Goal: Task Accomplishment & Management: Manage account settings

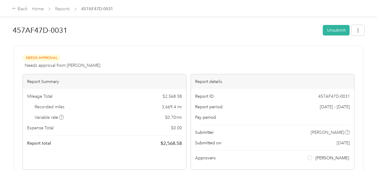
click at [262, 59] on div "Needs Approval Needs approval from [PERSON_NAME] View activity & comments" at bounding box center [189, 61] width 332 height 14
click at [66, 10] on link "Reports" at bounding box center [62, 8] width 15 height 5
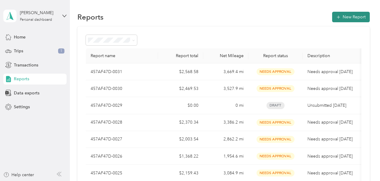
click at [351, 19] on button "New Report" at bounding box center [351, 17] width 38 height 11
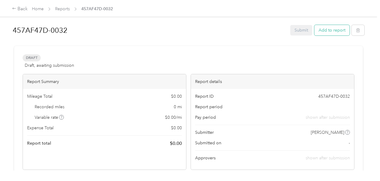
click at [332, 33] on button "Add to report" at bounding box center [331, 30] width 35 height 11
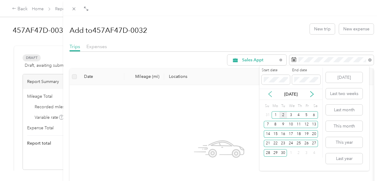
click at [269, 94] on icon at bounding box center [270, 94] width 3 height 5
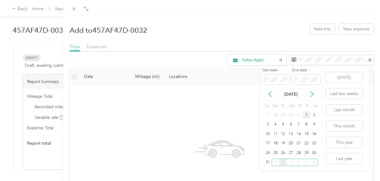
click at [307, 114] on div "1" at bounding box center [307, 115] width 8 height 8
click at [306, 133] on div "15" at bounding box center [307, 134] width 8 height 8
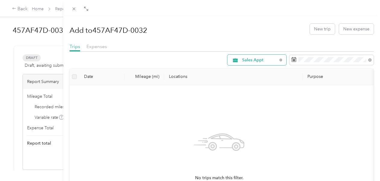
click at [264, 58] on span "Sales Appt" at bounding box center [259, 60] width 35 height 4
click at [251, 121] on span "Site Visit To Home" at bounding box center [260, 121] width 45 height 6
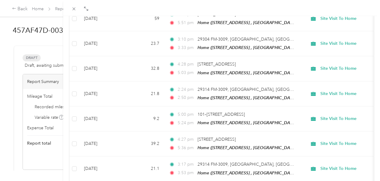
scroll to position [177, 0]
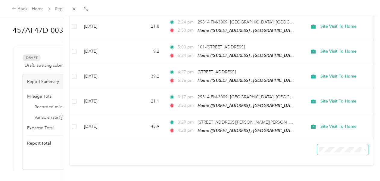
click at [364, 149] on icon at bounding box center [365, 150] width 3 height 3
click at [329, 131] on div "100 per load" at bounding box center [338, 132] width 43 height 6
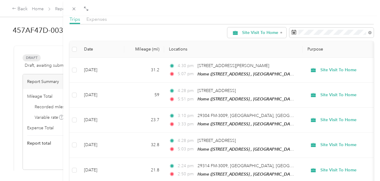
scroll to position [26, 0]
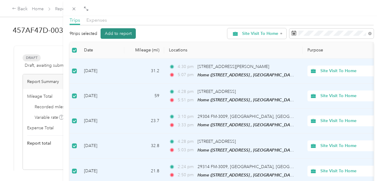
click at [115, 34] on button "Add to report" at bounding box center [118, 33] width 35 height 11
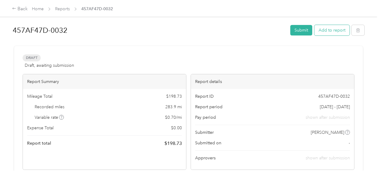
click at [320, 33] on button "Add to report" at bounding box center [331, 30] width 35 height 11
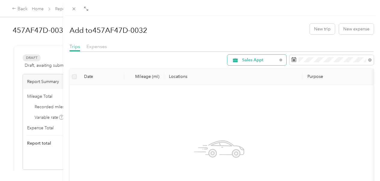
click at [265, 60] on span "Sales Appt" at bounding box center [259, 60] width 35 height 4
click at [256, 125] on li "Site Visit To Home" at bounding box center [254, 121] width 64 height 11
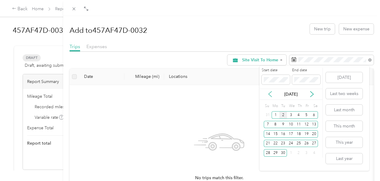
click at [267, 94] on icon at bounding box center [270, 94] width 6 height 6
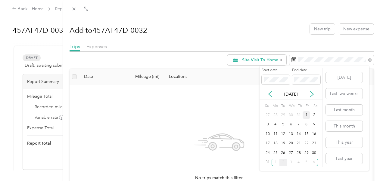
click at [307, 112] on div "1" at bounding box center [307, 115] width 8 height 8
click at [307, 115] on div "1" at bounding box center [307, 115] width 8 height 8
click at [314, 134] on div "16" at bounding box center [314, 134] width 8 height 8
click at [270, 162] on div "31" at bounding box center [268, 163] width 8 height 8
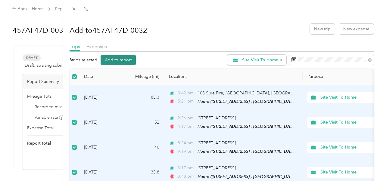
click at [114, 62] on button "Add to report" at bounding box center [118, 60] width 35 height 11
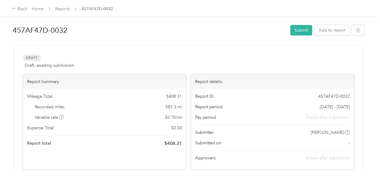
click at [301, 43] on div at bounding box center [189, 43] width 352 height 6
click at [316, 32] on button "Add to report" at bounding box center [331, 30] width 35 height 11
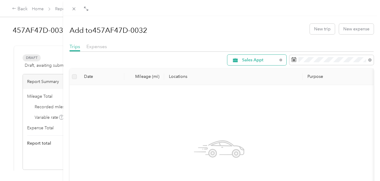
click at [265, 62] on span "Sales Appt" at bounding box center [255, 60] width 46 height 5
click at [250, 134] on span "Site Visit" at bounding box center [260, 134] width 45 height 6
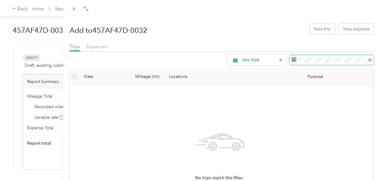
click at [321, 62] on span at bounding box center [331, 60] width 84 height 10
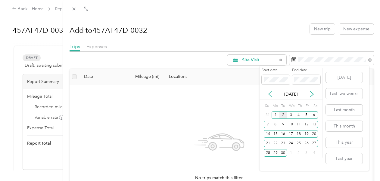
click at [268, 95] on icon at bounding box center [270, 94] width 6 height 6
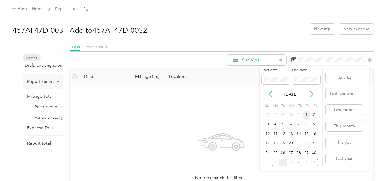
click at [306, 116] on div "1" at bounding box center [307, 115] width 8 height 8
click at [308, 135] on div "15" at bounding box center [307, 134] width 8 height 8
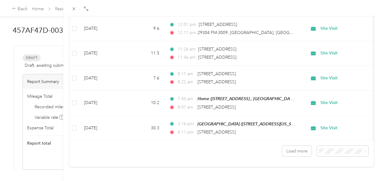
scroll to position [565, 0]
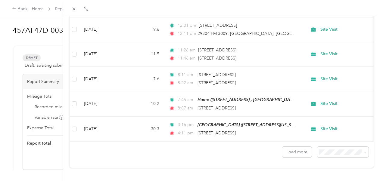
click at [331, 139] on span "100 per load" at bounding box center [329, 139] width 25 height 5
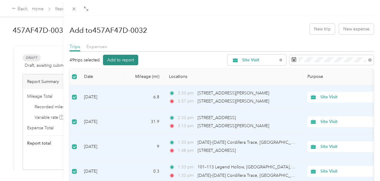
click at [129, 61] on button "Add to report" at bounding box center [120, 60] width 35 height 11
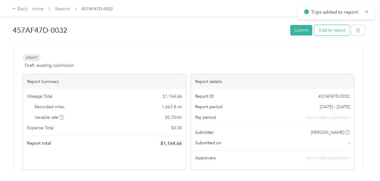
click at [324, 31] on button "Add to report" at bounding box center [331, 30] width 35 height 11
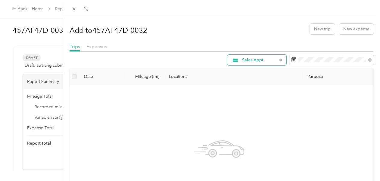
click at [269, 62] on span "Sales Appt" at bounding box center [259, 60] width 35 height 4
click at [247, 133] on span "Site Visit" at bounding box center [260, 134] width 45 height 6
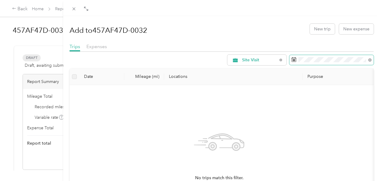
click at [353, 64] on span at bounding box center [331, 60] width 84 height 10
click at [301, 62] on span at bounding box center [331, 60] width 84 height 10
click at [293, 61] on rect at bounding box center [293, 61] width 1 height 1
click at [291, 58] on icon at bounding box center [293, 59] width 5 height 5
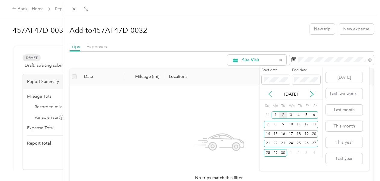
click at [270, 93] on icon at bounding box center [270, 94] width 6 height 6
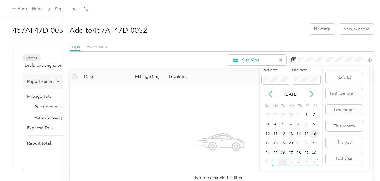
click at [311, 134] on div "16" at bounding box center [314, 134] width 8 height 8
click at [268, 163] on div "31" at bounding box center [268, 163] width 8 height 8
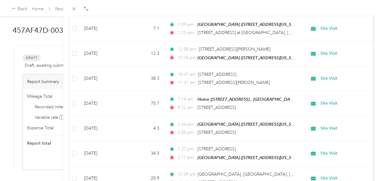
scroll to position [571, 0]
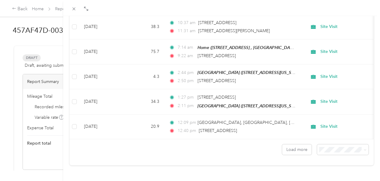
click at [328, 135] on li "100 per load" at bounding box center [337, 131] width 51 height 11
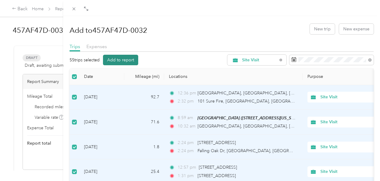
click at [116, 58] on button "Add to report" at bounding box center [120, 60] width 35 height 11
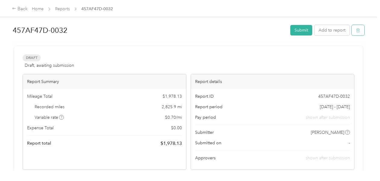
click at [359, 34] on button "button" at bounding box center [358, 30] width 13 height 11
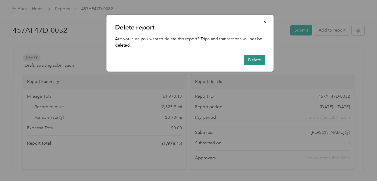
click at [251, 61] on button "Delete" at bounding box center [254, 60] width 21 height 11
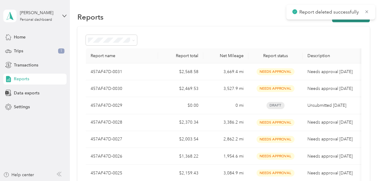
click at [342, 21] on button "New Report" at bounding box center [351, 17] width 38 height 11
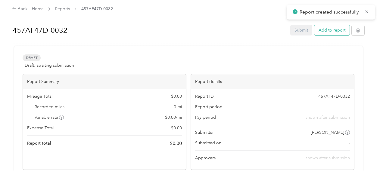
click at [316, 31] on button "Add to report" at bounding box center [331, 30] width 35 height 11
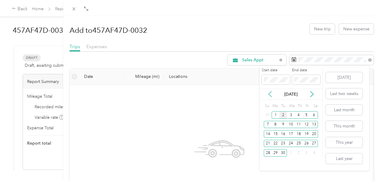
click at [270, 94] on icon at bounding box center [270, 94] width 6 height 6
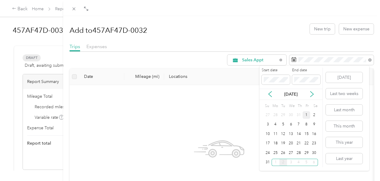
click at [306, 116] on div "1" at bounding box center [307, 115] width 8 height 8
click at [267, 161] on div "31" at bounding box center [268, 163] width 8 height 8
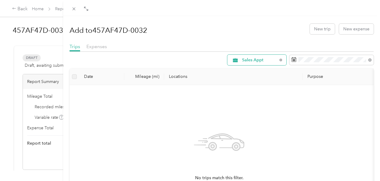
click at [263, 61] on span "Sales Appt" at bounding box center [259, 60] width 35 height 4
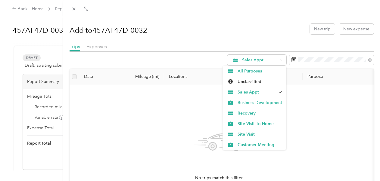
scroll to position [10, 0]
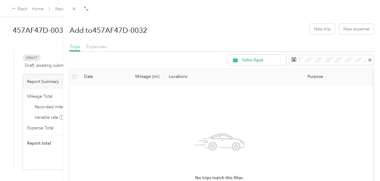
click at [259, 113] on span "Site Visit To Home" at bounding box center [260, 113] width 45 height 6
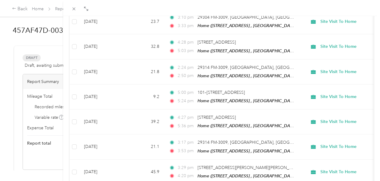
scroll to position [374, 0]
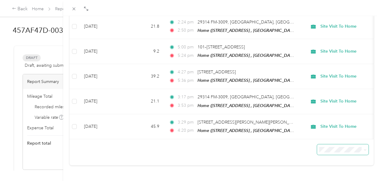
click at [364, 149] on icon at bounding box center [365, 150] width 3 height 3
click at [337, 134] on span "100 per load" at bounding box center [329, 133] width 25 height 5
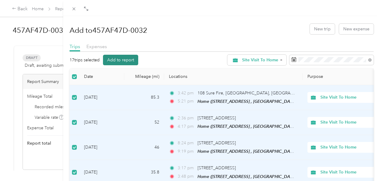
click at [118, 63] on button "Add to report" at bounding box center [120, 60] width 35 height 11
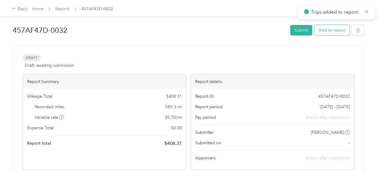
click at [320, 33] on button "Add to report" at bounding box center [331, 30] width 35 height 11
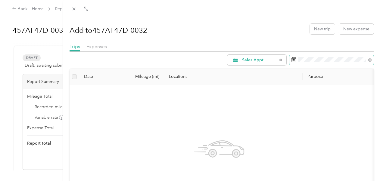
click at [291, 60] on icon at bounding box center [293, 59] width 5 height 5
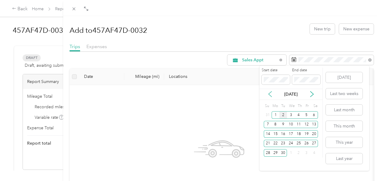
click at [270, 94] on icon at bounding box center [270, 94] width 6 height 6
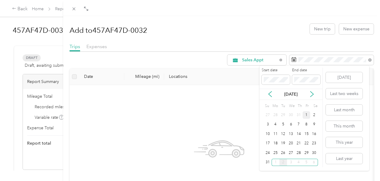
click at [306, 115] on div "1" at bounding box center [307, 115] width 8 height 8
click at [305, 133] on div "15" at bounding box center [307, 134] width 8 height 8
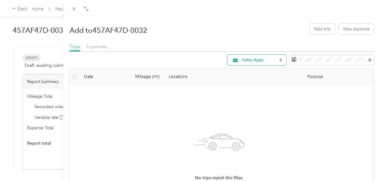
click at [255, 61] on span "Sales Appt" at bounding box center [259, 60] width 35 height 4
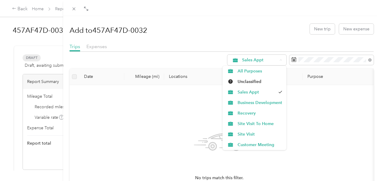
scroll to position [10, 0]
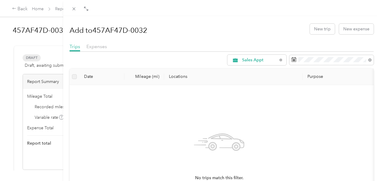
click at [246, 123] on span "Site Visit" at bounding box center [260, 124] width 45 height 6
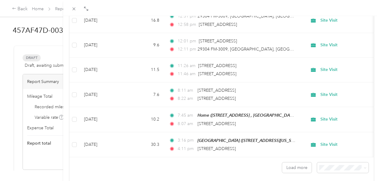
scroll to position [571, 0]
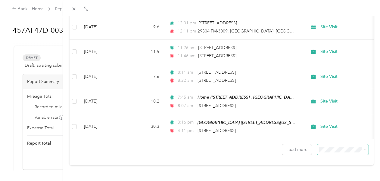
click at [364, 149] on icon at bounding box center [365, 150] width 3 height 3
click at [338, 134] on span "100 per load" at bounding box center [329, 133] width 25 height 5
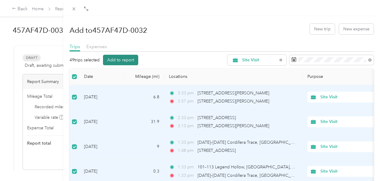
click at [122, 58] on button "Add to report" at bounding box center [120, 60] width 35 height 11
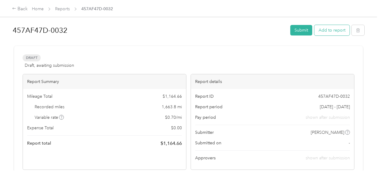
click at [327, 33] on button "Add to report" at bounding box center [331, 30] width 35 height 11
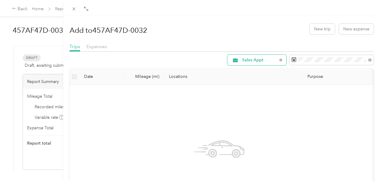
click at [272, 63] on div "Sales Appt" at bounding box center [256, 60] width 59 height 11
click at [251, 135] on li "Site Visit" at bounding box center [254, 131] width 64 height 11
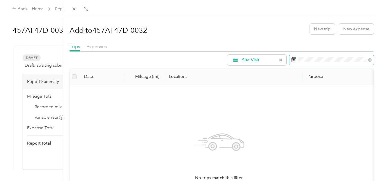
click at [317, 62] on span at bounding box center [331, 60] width 84 height 10
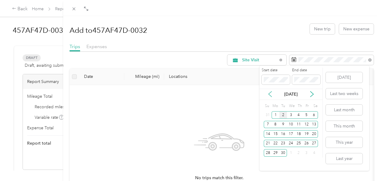
click at [271, 93] on icon at bounding box center [270, 94] width 6 height 6
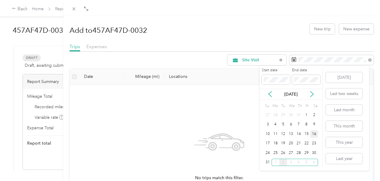
click at [313, 133] on div "16" at bounding box center [314, 134] width 8 height 8
click at [268, 161] on div "31" at bounding box center [268, 163] width 8 height 8
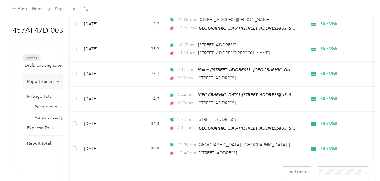
scroll to position [571, 0]
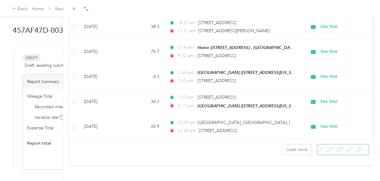
click at [364, 147] on span at bounding box center [365, 149] width 3 height 5
click at [336, 134] on span "100 per load" at bounding box center [329, 133] width 25 height 5
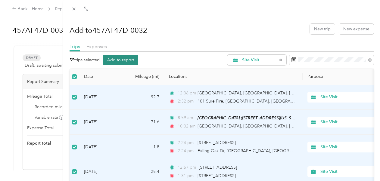
click at [112, 59] on button "Add to report" at bounding box center [120, 60] width 35 height 11
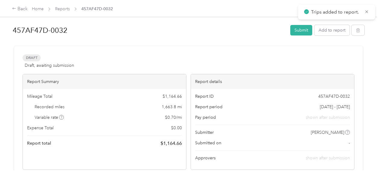
click at [112, 181] on div "Drag to resize Click to close Add to 457AF47D-0032 New trip New expense Trips E…" at bounding box center [188, 181] width 377 height 0
click at [297, 31] on button "Submit" at bounding box center [301, 30] width 22 height 11
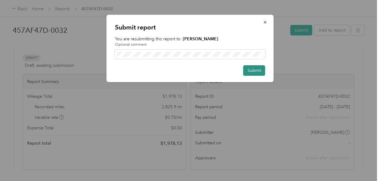
click at [262, 70] on button "Submit" at bounding box center [254, 70] width 22 height 11
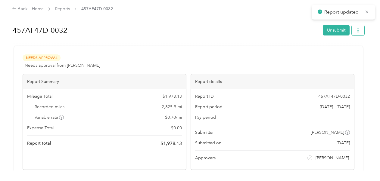
click at [352, 30] on button "button" at bounding box center [358, 30] width 13 height 11
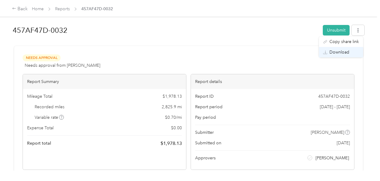
click at [340, 53] on span "Download" at bounding box center [339, 52] width 20 height 6
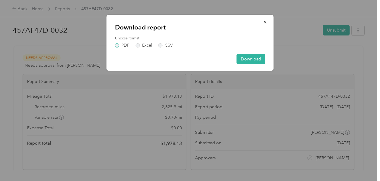
click at [116, 46] on label "PDF" at bounding box center [122, 45] width 14 height 4
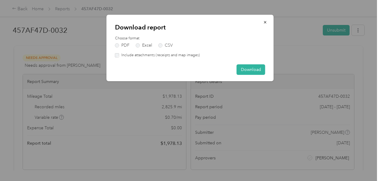
click at [119, 55] on label "Include attachments (receipts and map images)" at bounding box center [159, 55] width 81 height 5
click at [256, 69] on button "Download" at bounding box center [251, 69] width 29 height 11
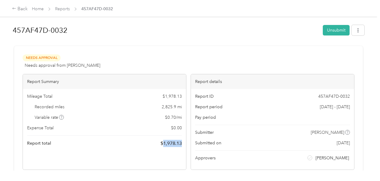
drag, startPoint x: 161, startPoint y: 143, endPoint x: 181, endPoint y: 142, distance: 20.5
click at [181, 142] on div "Mileage Total $ 1,978.13 Recorded miles 2,825.9 mi Variable rate $ 0.70 / mi Ex…" at bounding box center [104, 120] width 163 height 62
copy span "1,978.13"
